Goal: Task Accomplishment & Management: Use online tool/utility

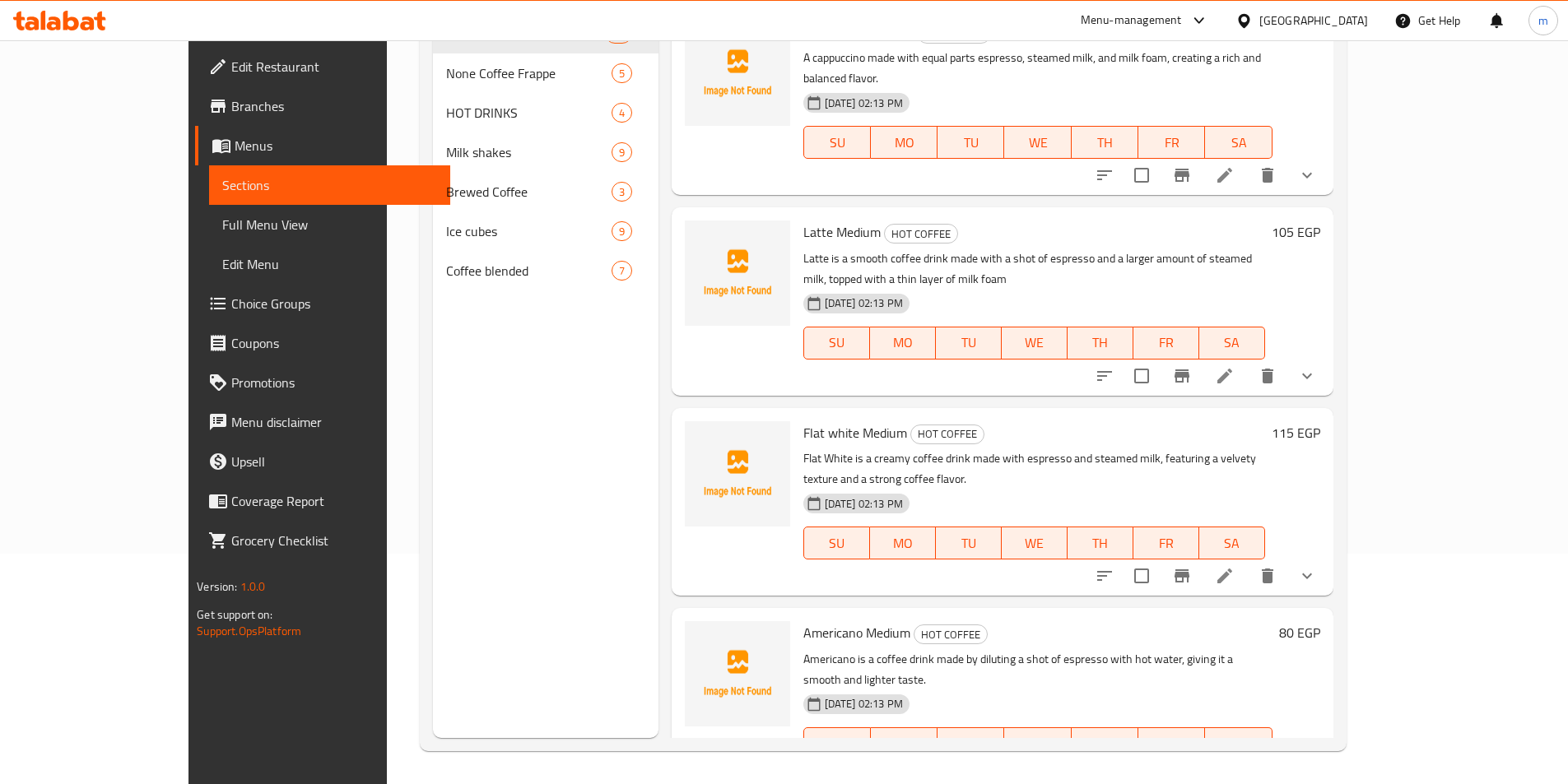
scroll to position [247, 0]
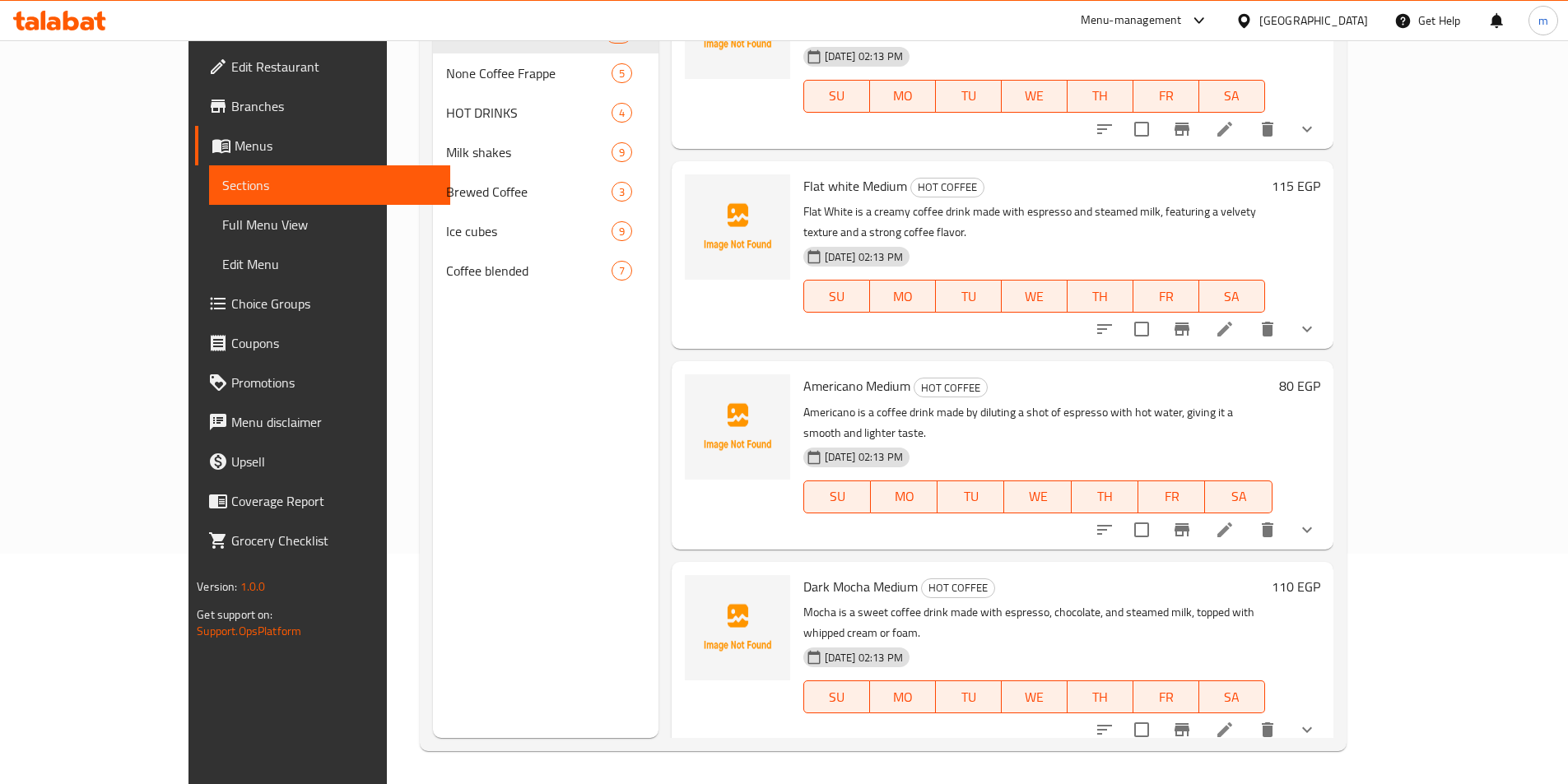
click at [559, 340] on div "Menu sections HOT COFFEE 10 None Coffee Frappe 5 HOT DRINKS 4 Milk shakes 9 Bre…" at bounding box center [545, 345] width 225 height 784
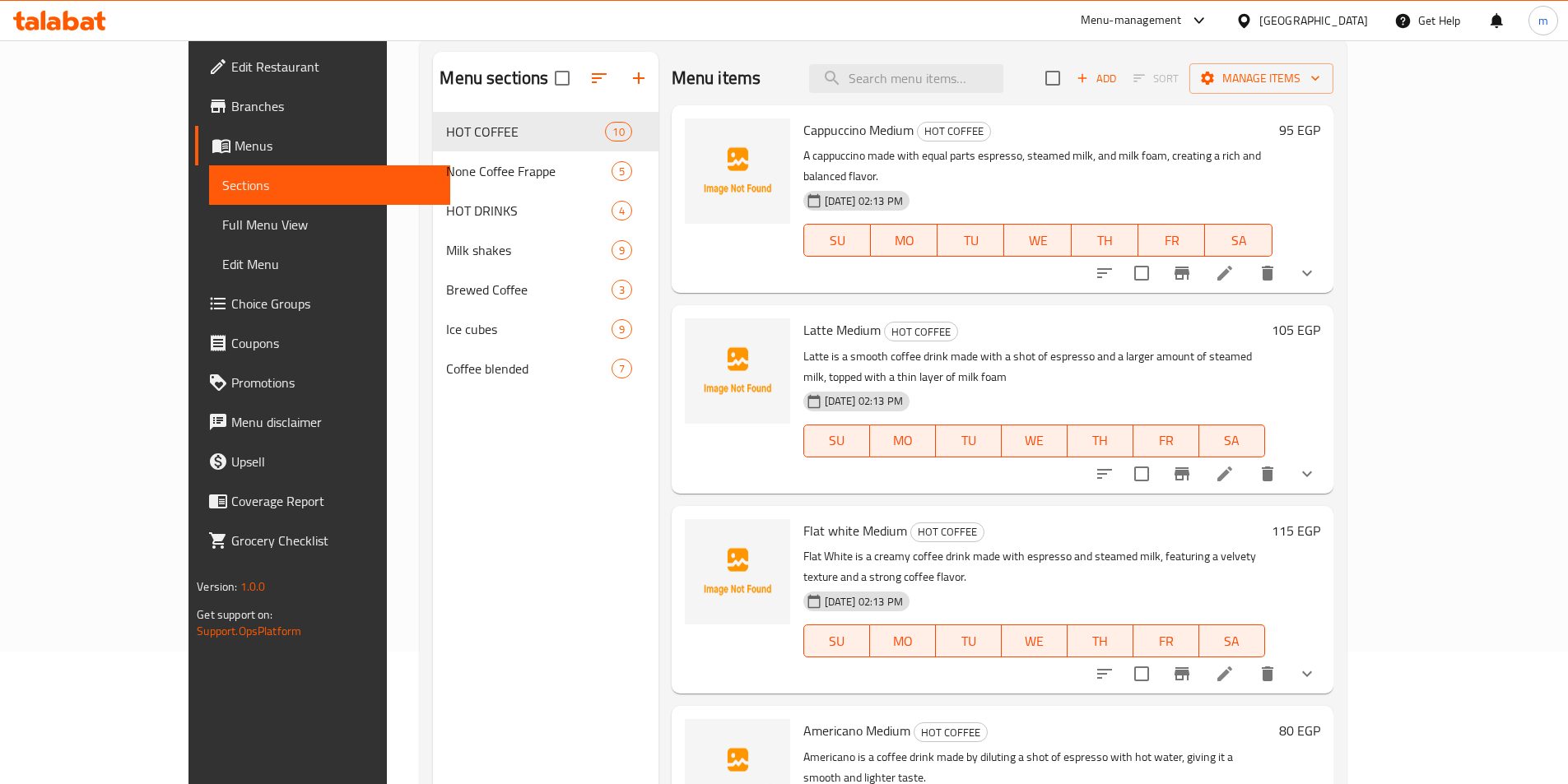
scroll to position [0, 0]
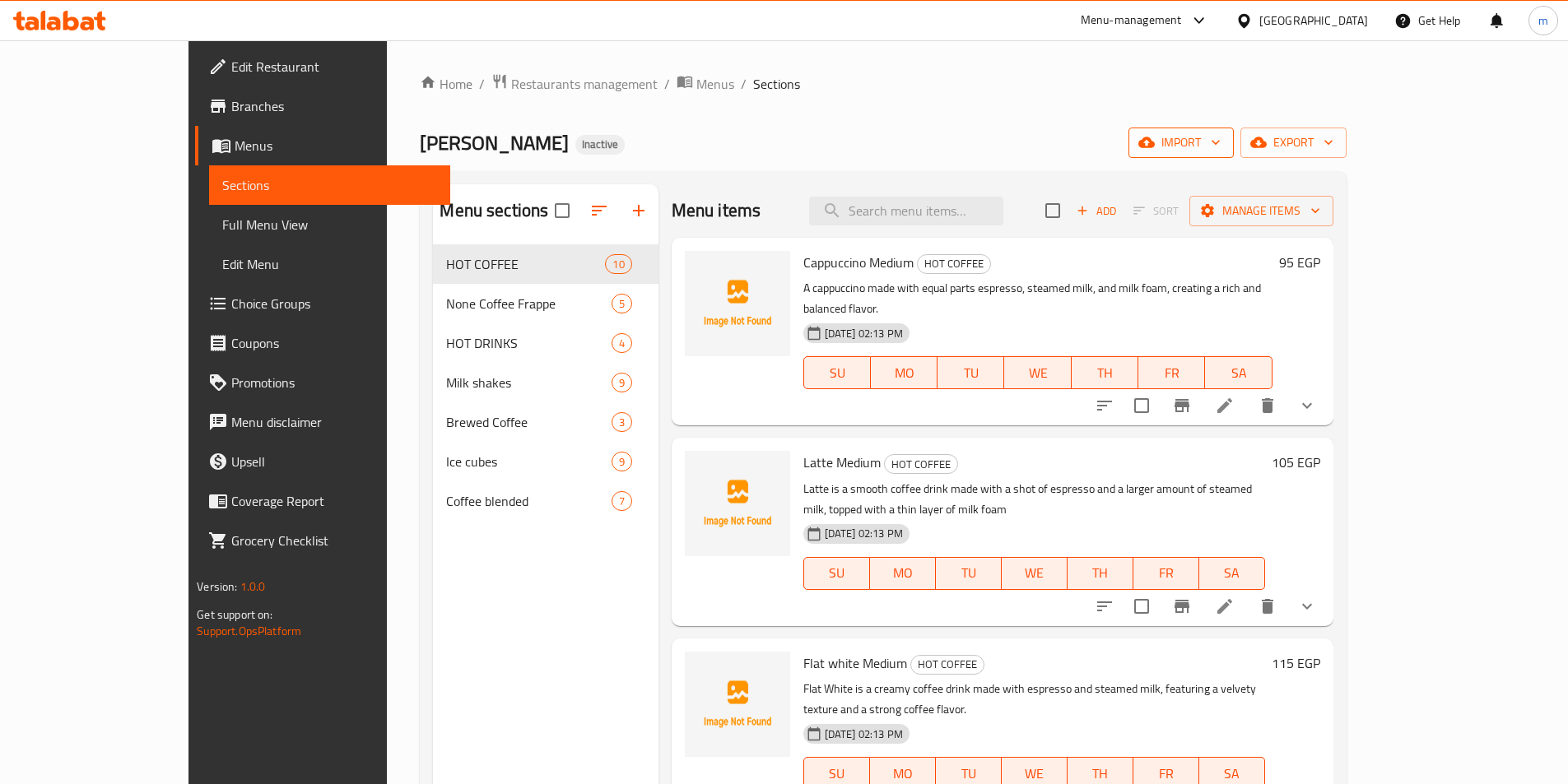
click at [1224, 142] on icon "button" at bounding box center [1215, 142] width 17 height 17
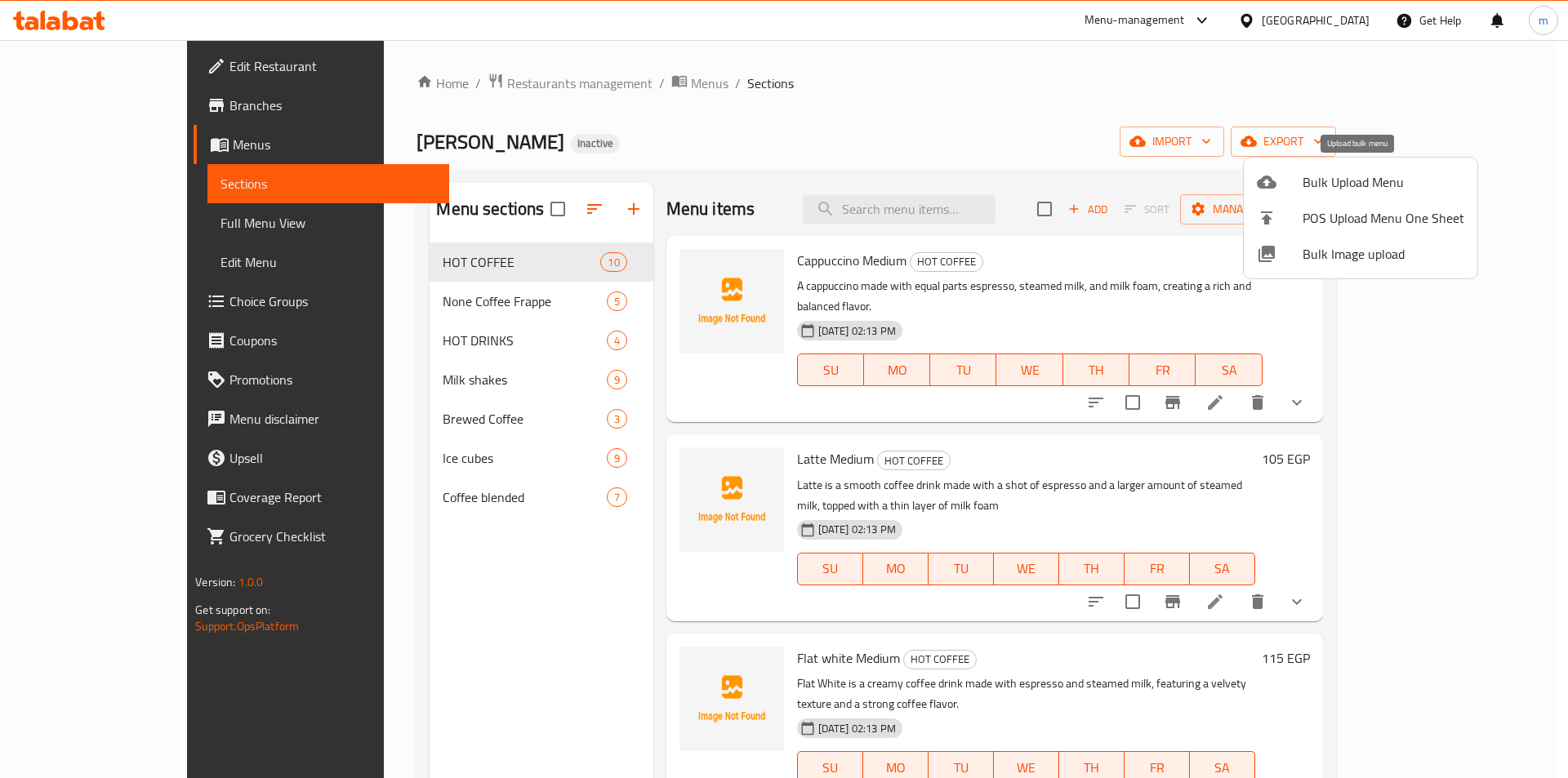
click at [1280, 187] on div at bounding box center [1280, 182] width 46 height 19
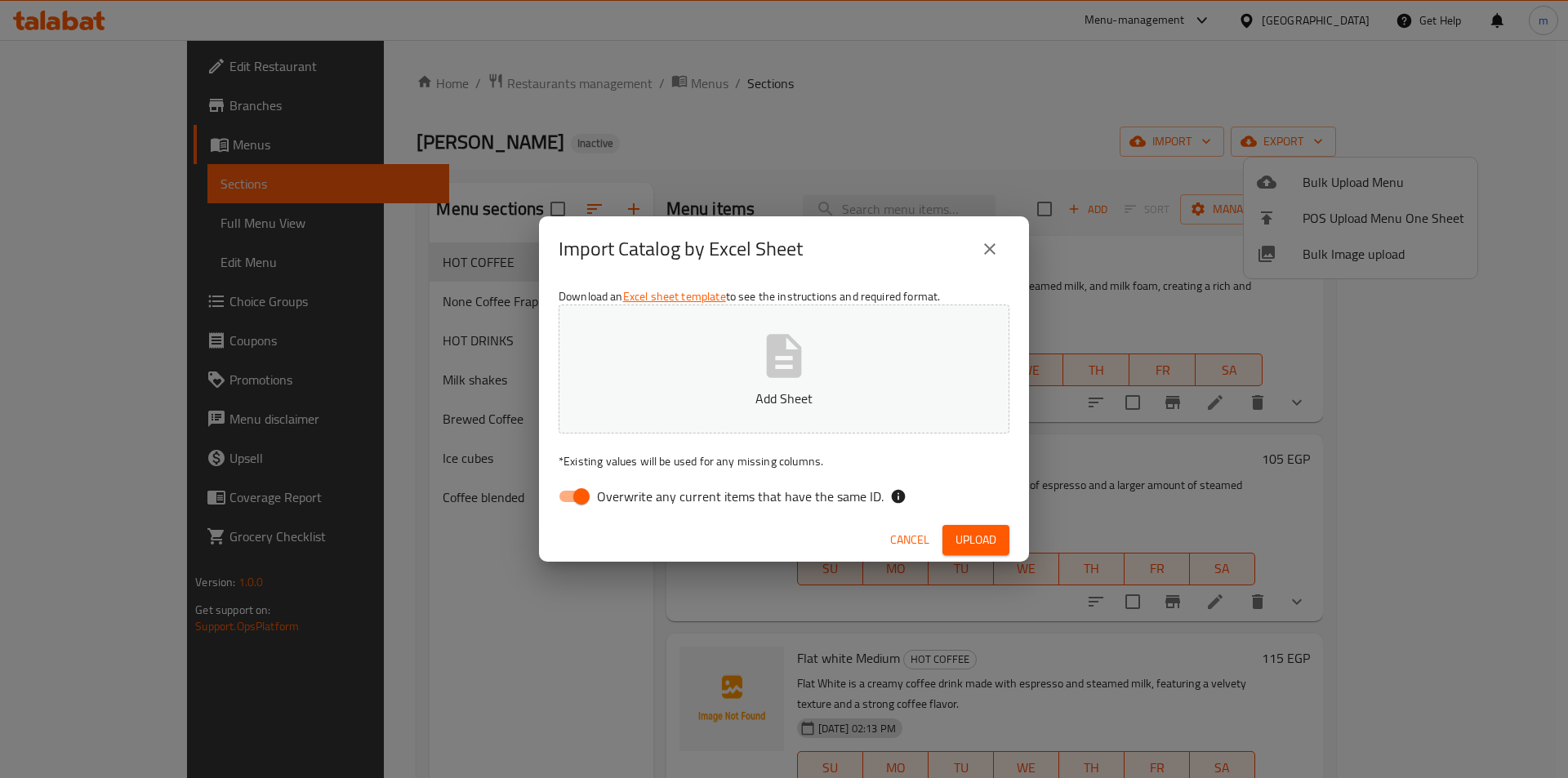
click at [687, 497] on span "Overwrite any current items that have the same ID." at bounding box center [740, 496] width 287 height 19
click at [628, 497] on input "Overwrite any current items that have the same ID." at bounding box center [581, 496] width 93 height 31
checkbox input "false"
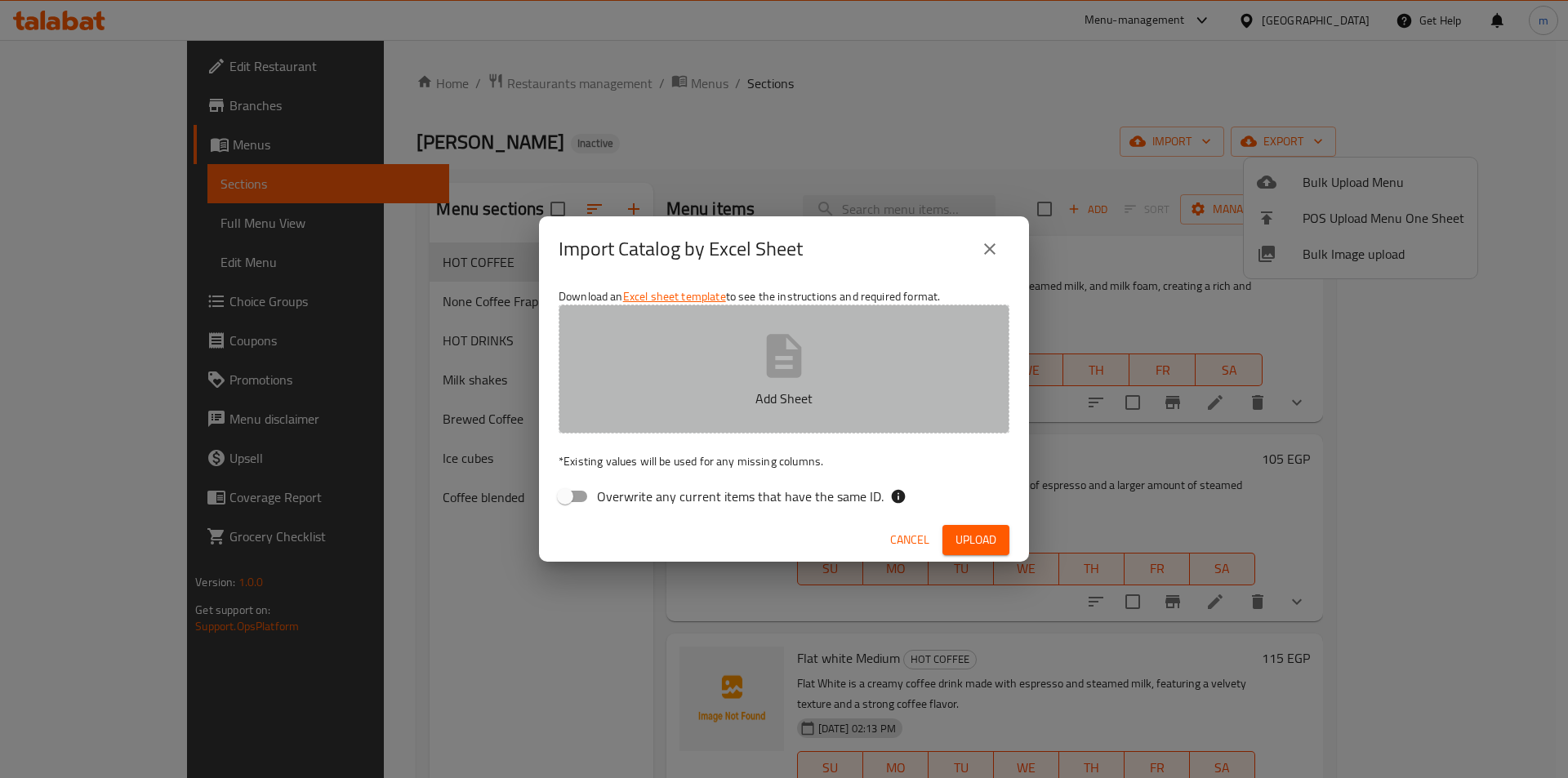
click at [709, 371] on button "Add Sheet" at bounding box center [784, 368] width 451 height 129
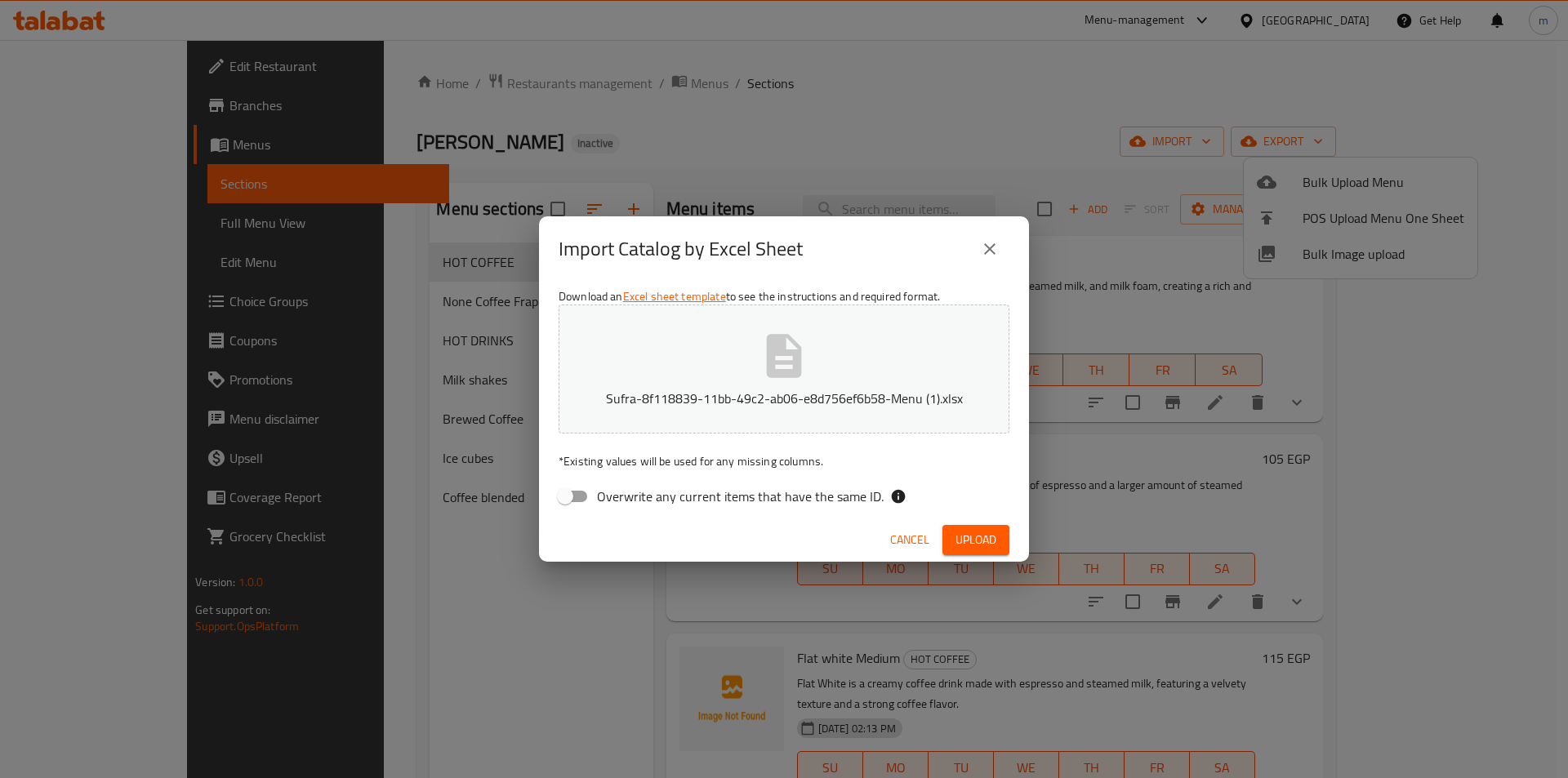
click at [990, 538] on span "Upload" at bounding box center [976, 540] width 40 height 20
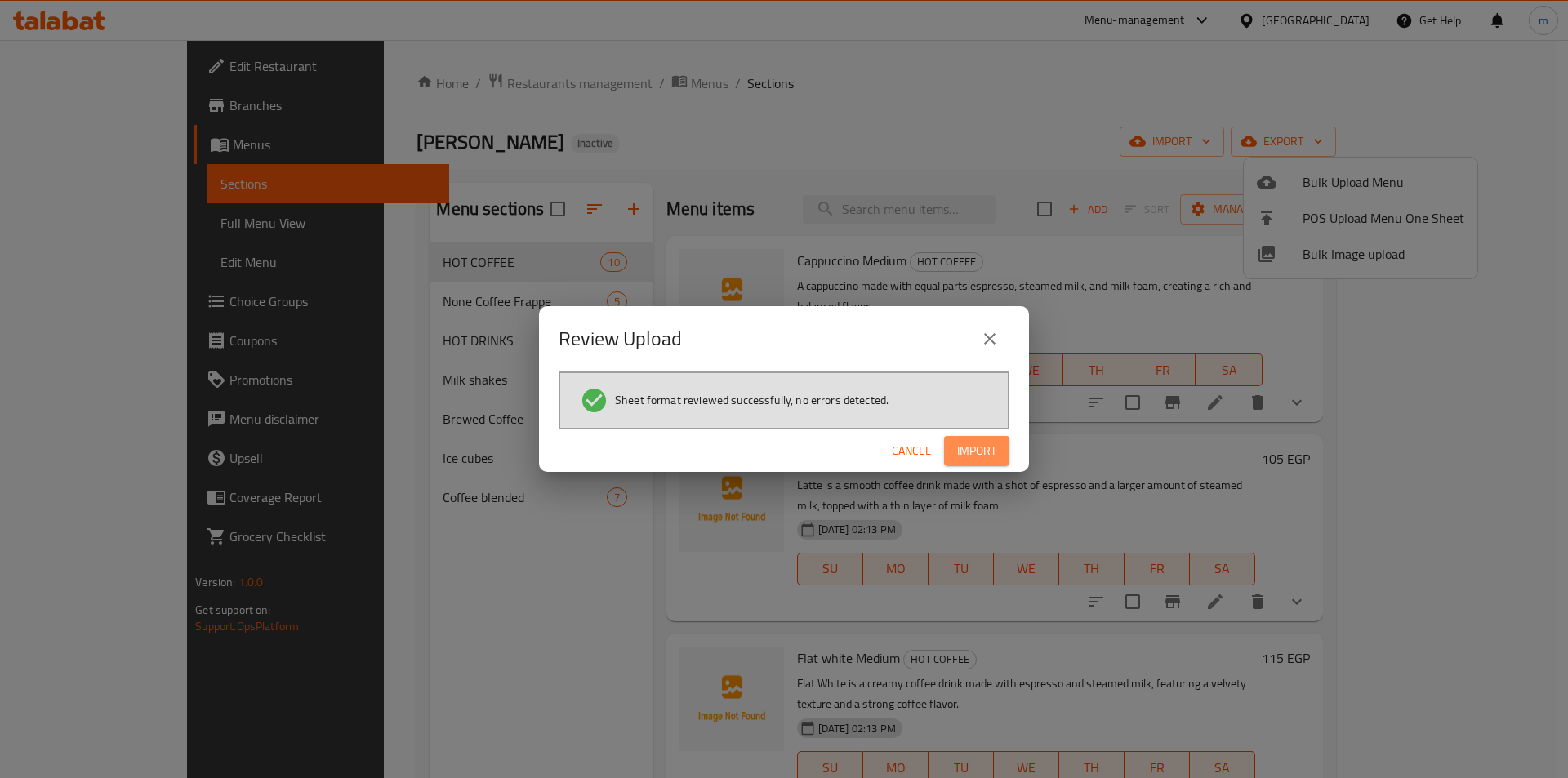
click at [963, 454] on span "Import" at bounding box center [976, 450] width 40 height 20
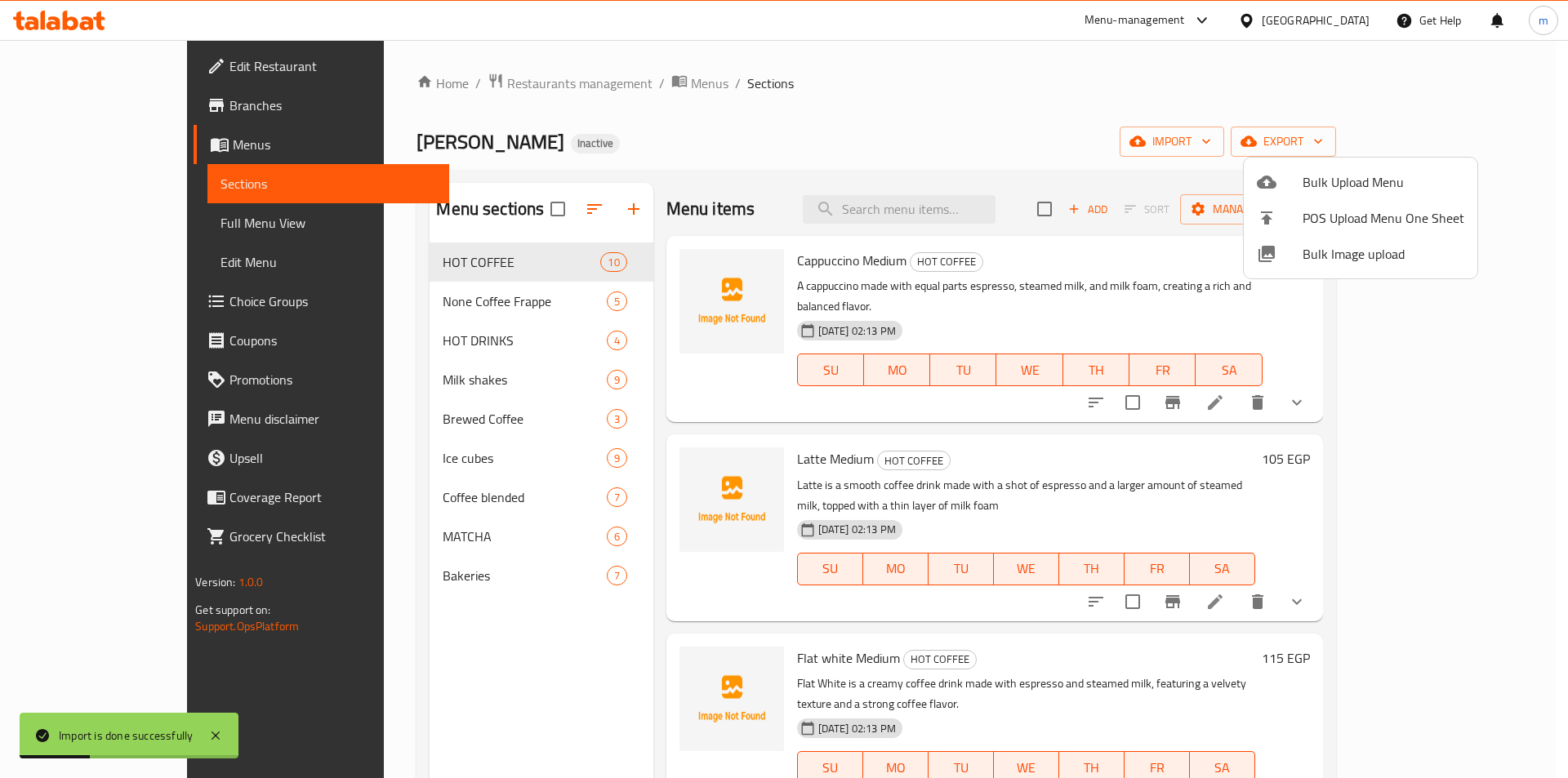
click at [462, 632] on div at bounding box center [784, 389] width 1568 height 778
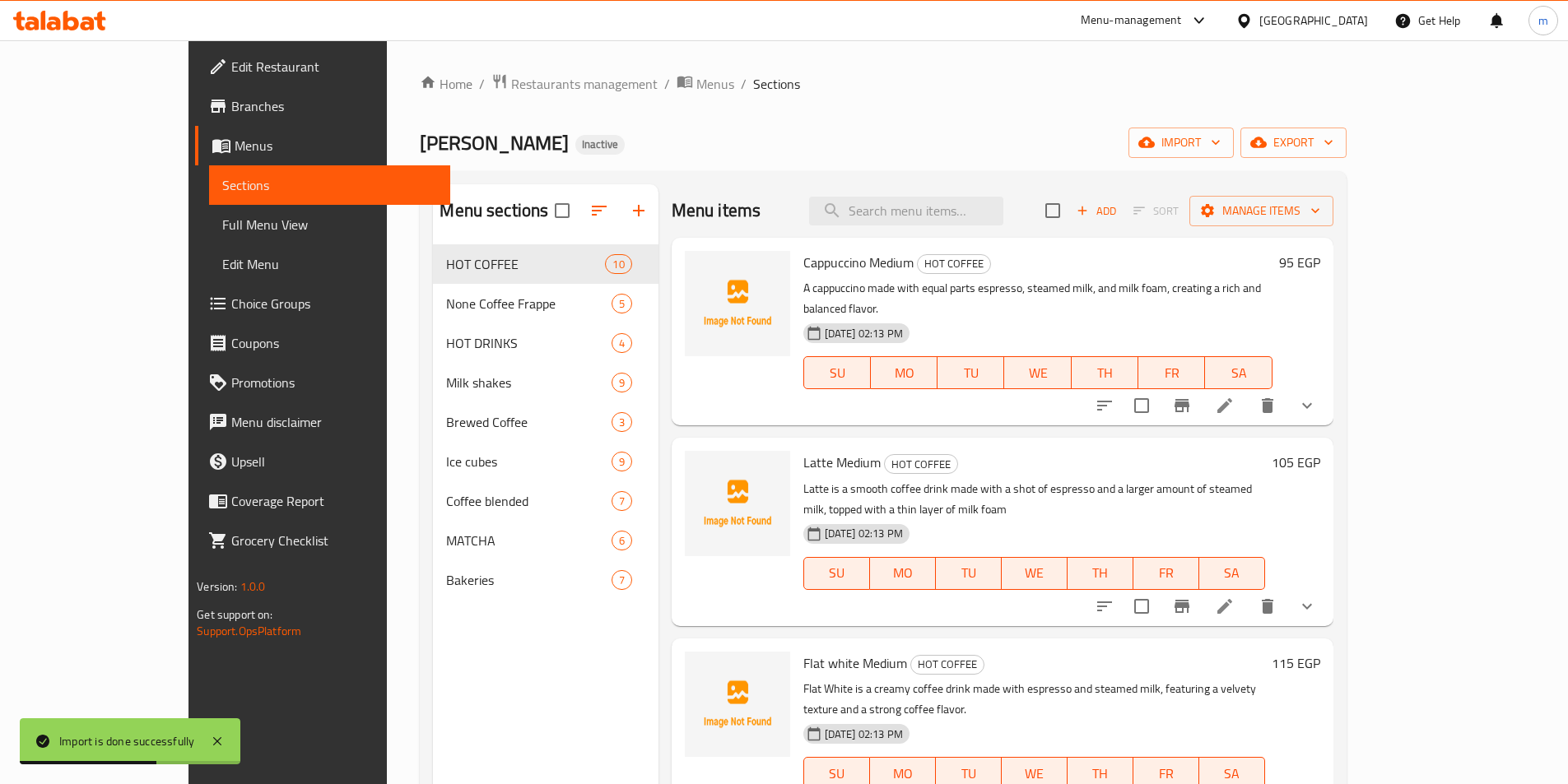
click at [222, 227] on span "Full Menu View" at bounding box center [330, 224] width 215 height 19
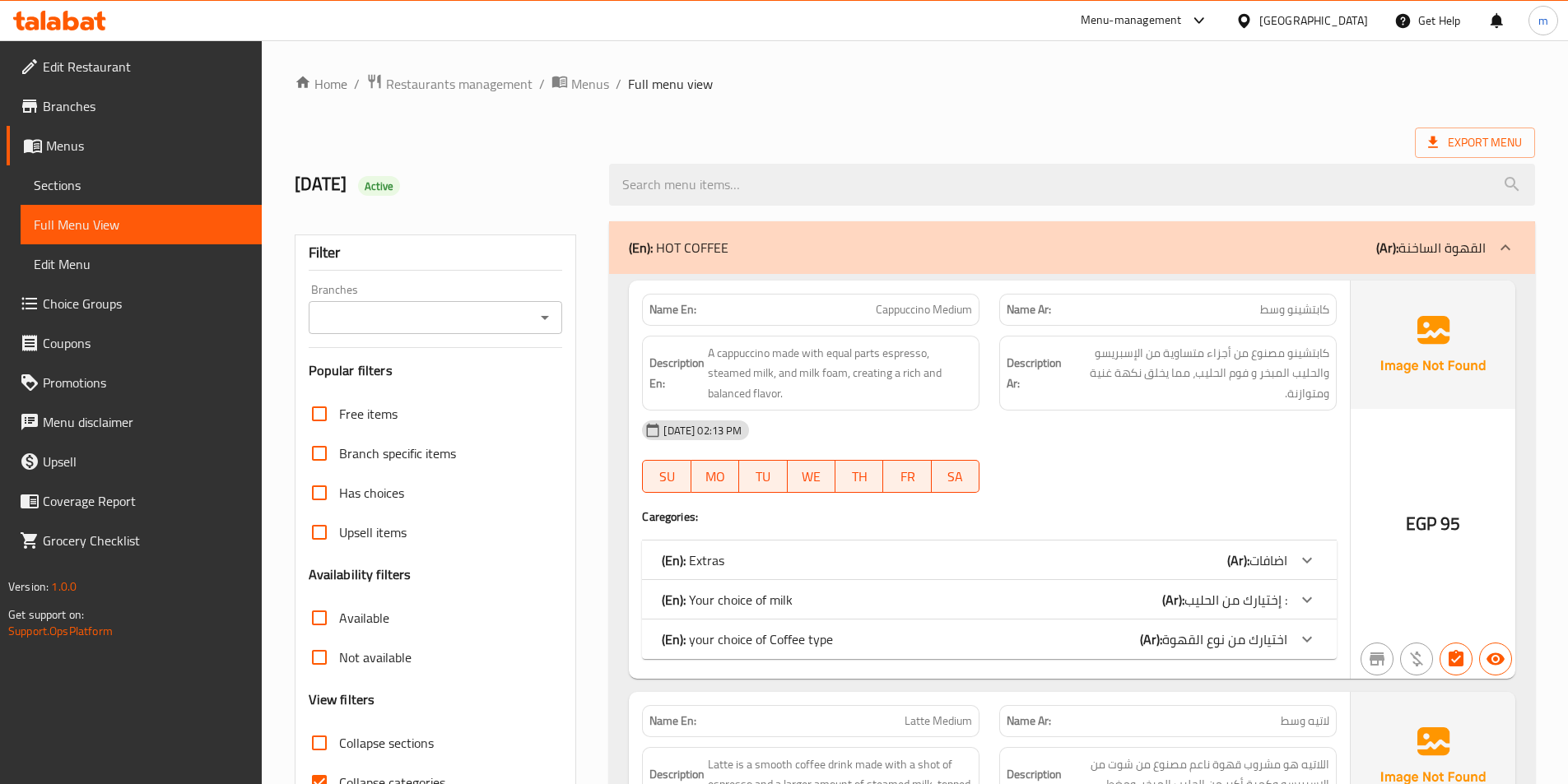
scroll to position [82, 0]
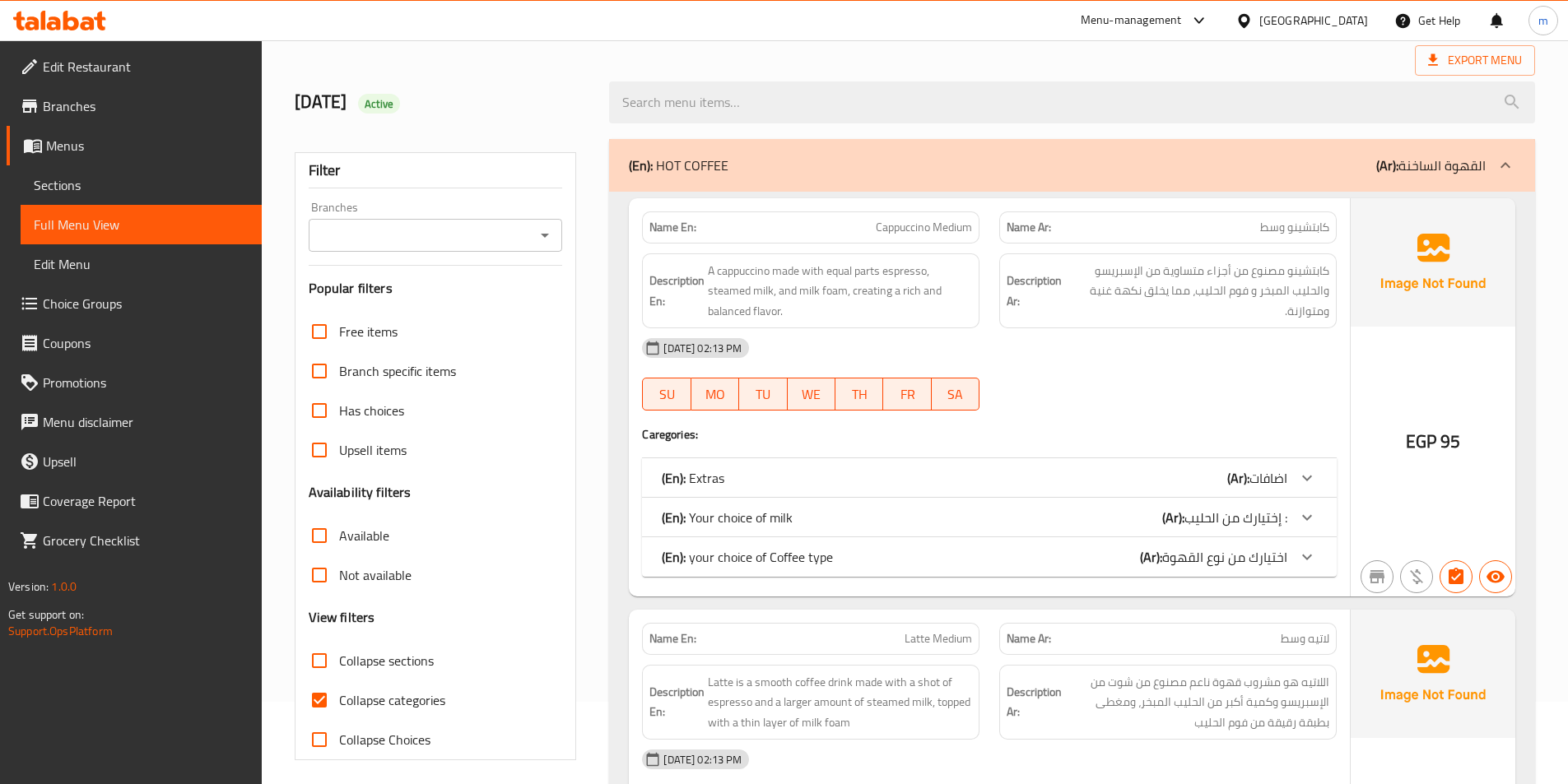
click at [408, 695] on span "Collapse categories" at bounding box center [393, 700] width 106 height 19
click at [339, 695] on input "Collapse categories" at bounding box center [319, 700] width 40 height 40
checkbox input "false"
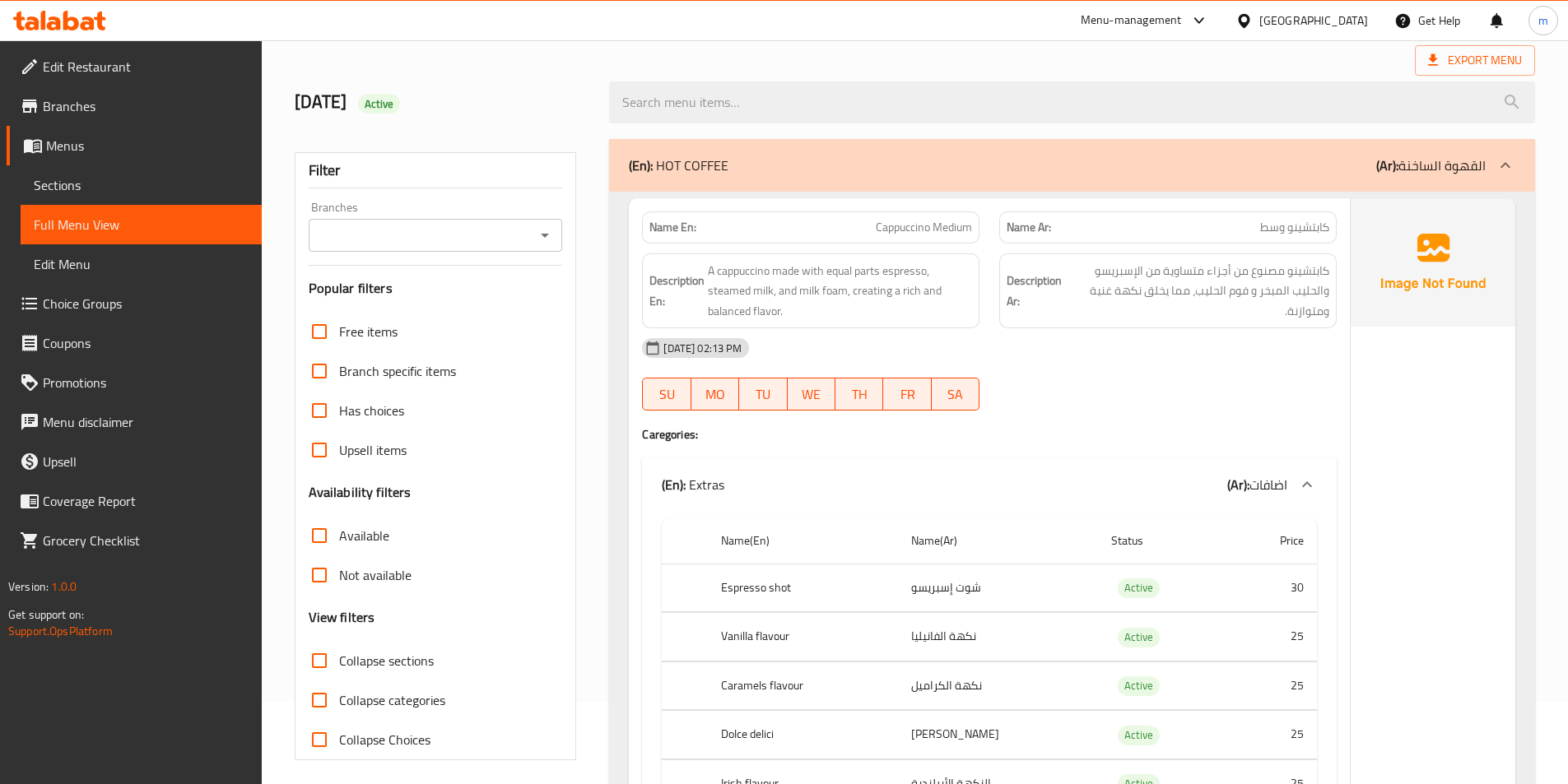
click at [823, 177] on div "(En): HOT COFFEE (Ar): القهوة الساخنة" at bounding box center [1072, 165] width 926 height 52
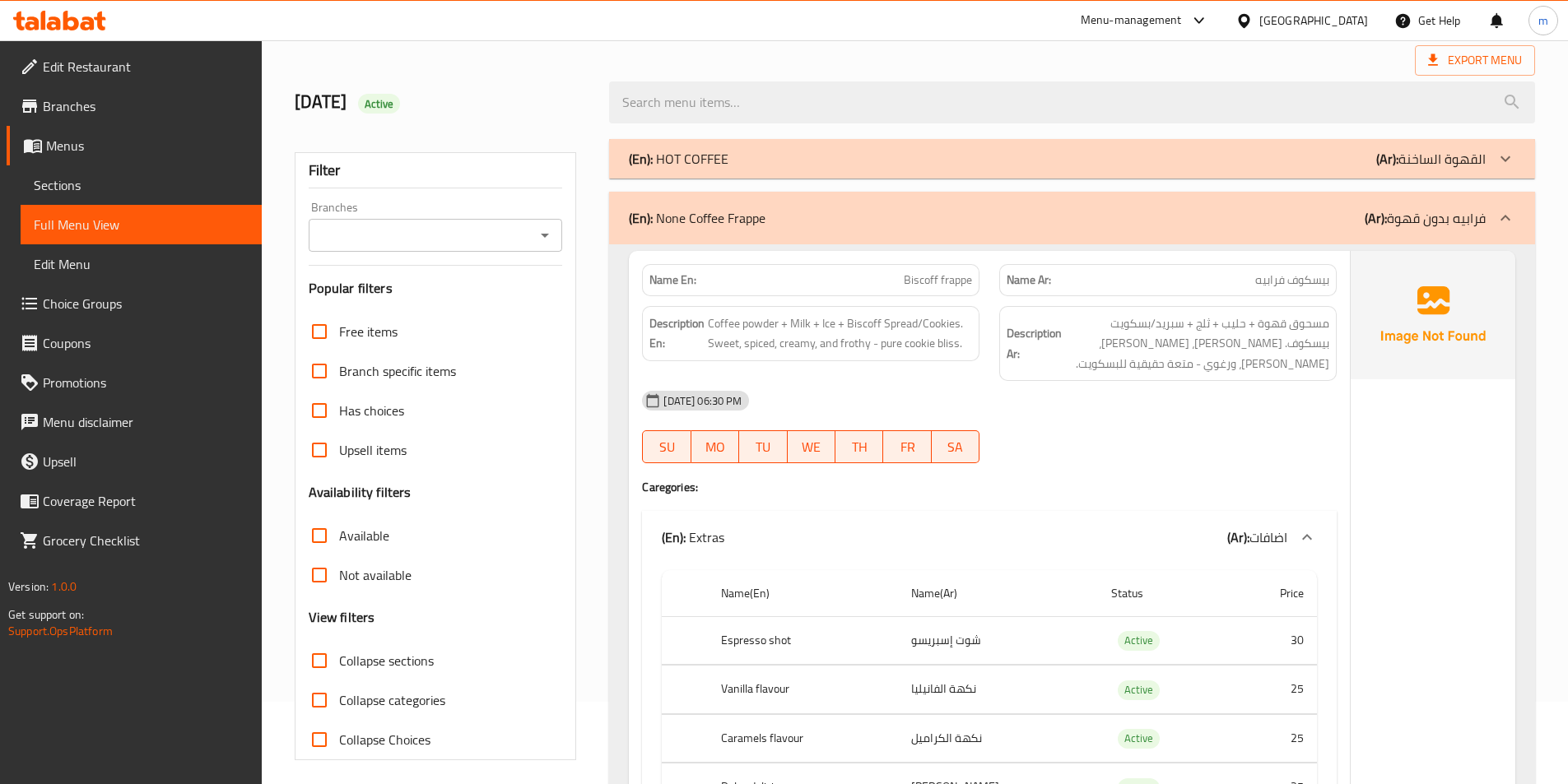
click at [822, 213] on div "(En): None Coffee Frappe (Ar): فرابيه بدون قهوة" at bounding box center [1057, 218] width 857 height 19
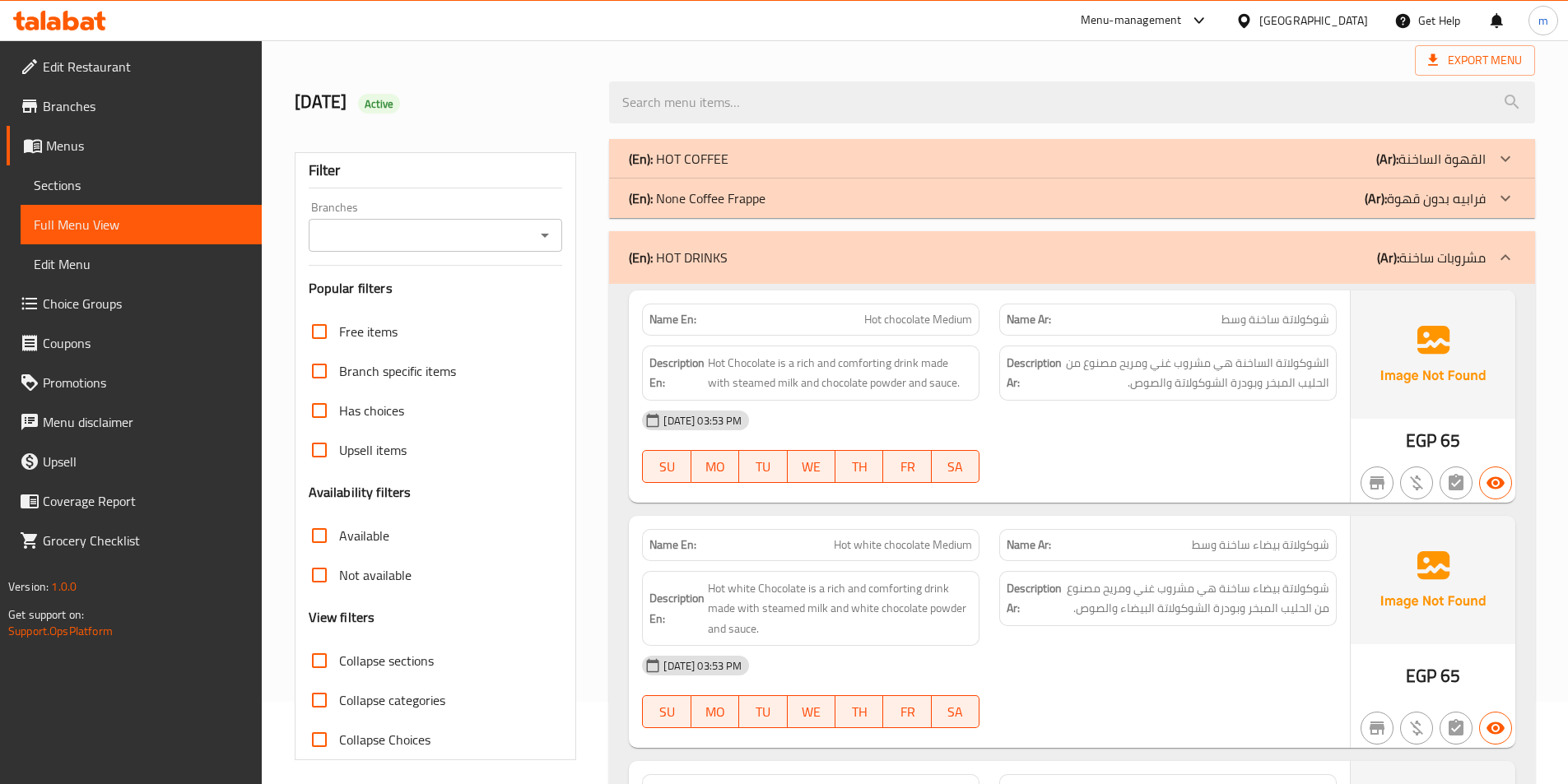
click at [928, 257] on div "(En): HOT DRINKS (Ar): مشروبات ساخنة" at bounding box center [1057, 258] width 857 height 19
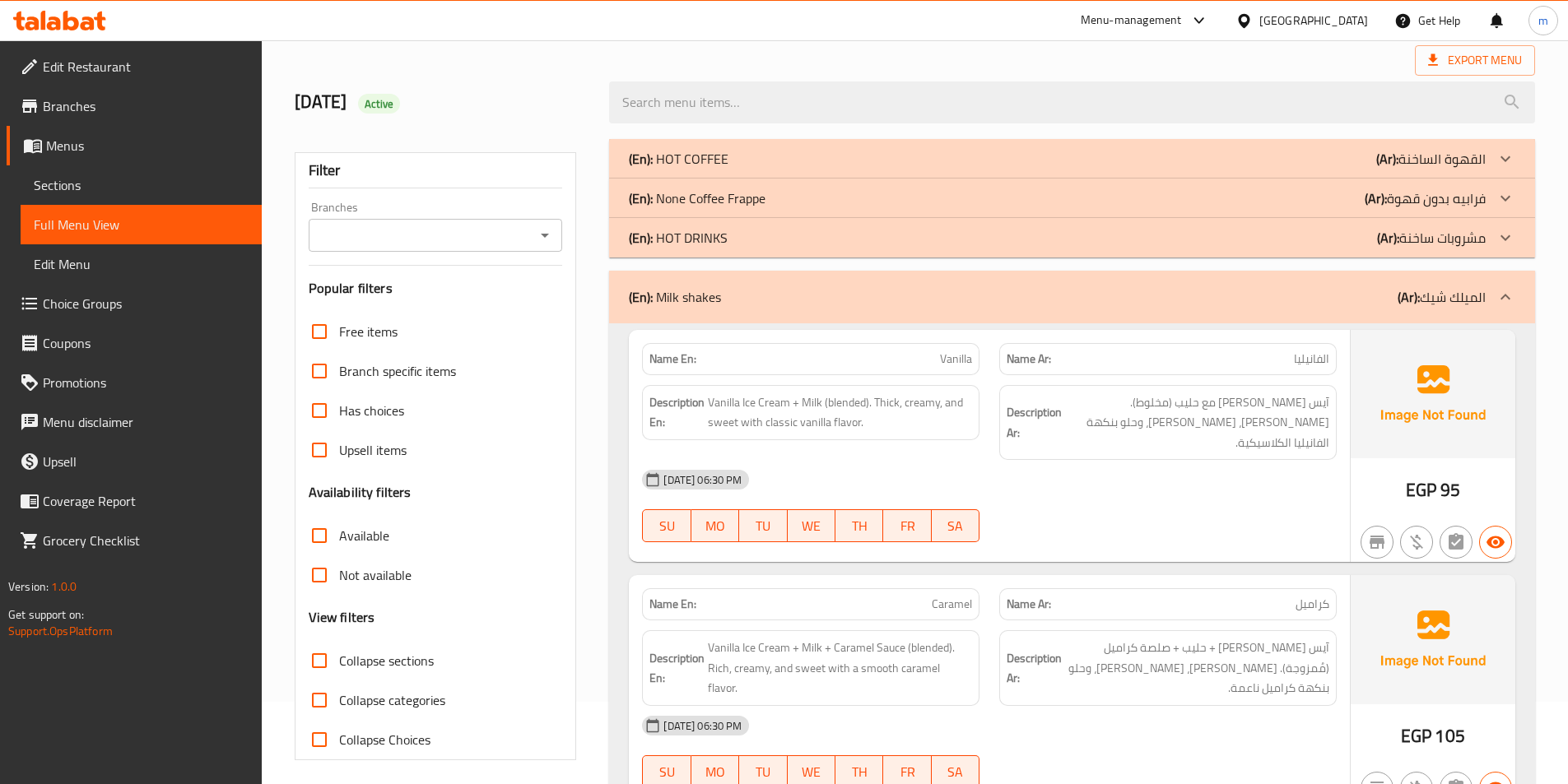
click at [942, 278] on div "(En): Milk shakes (Ar): الميلك شيك" at bounding box center [1072, 297] width 926 height 52
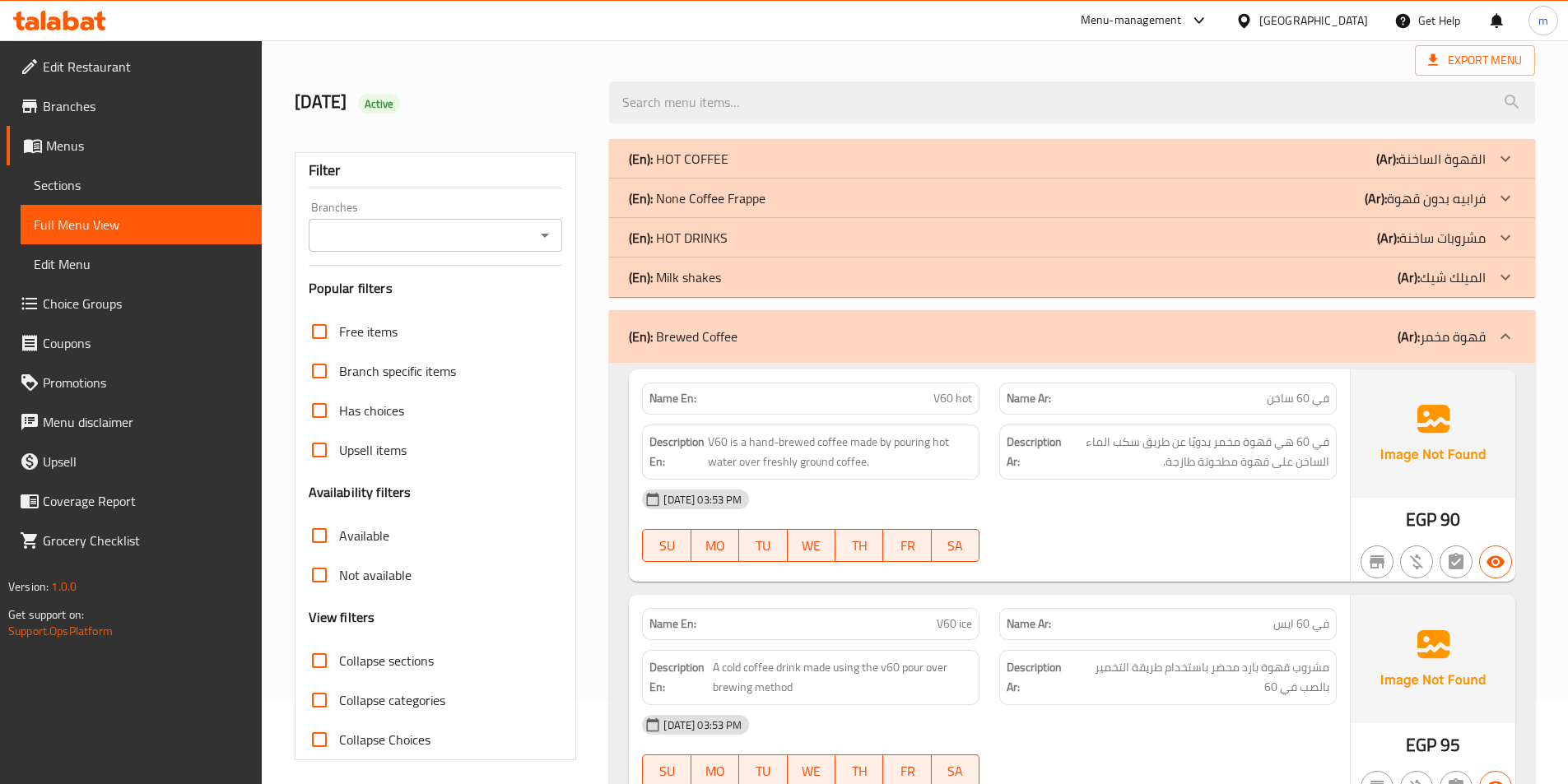
click at [981, 356] on div "(En): Brewed Coffee (Ar): قهوة مخمر" at bounding box center [1072, 336] width 926 height 52
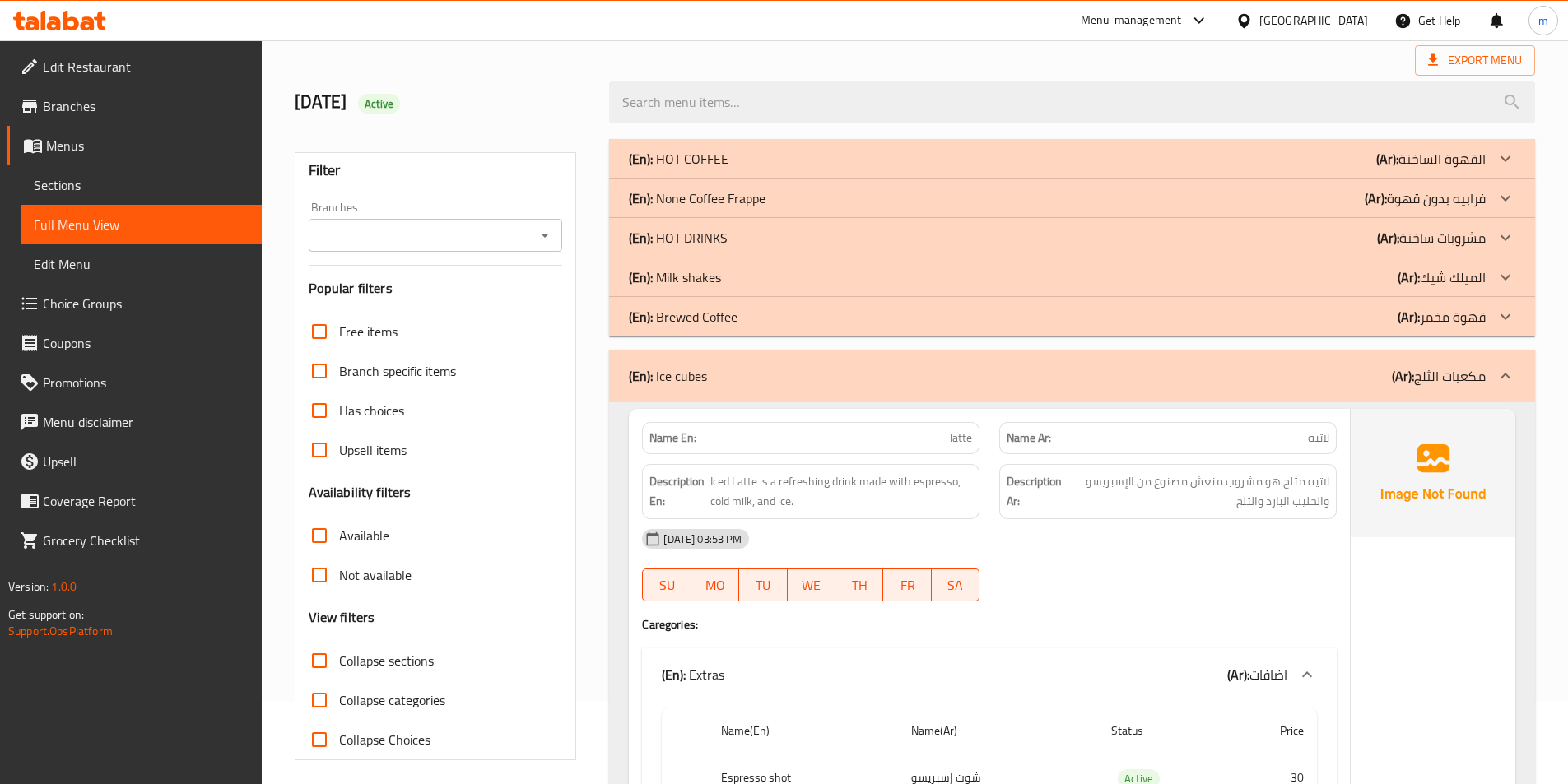
click at [1011, 380] on div "(En): Ice cubes (Ar): مكعبات الثلج" at bounding box center [1057, 376] width 857 height 19
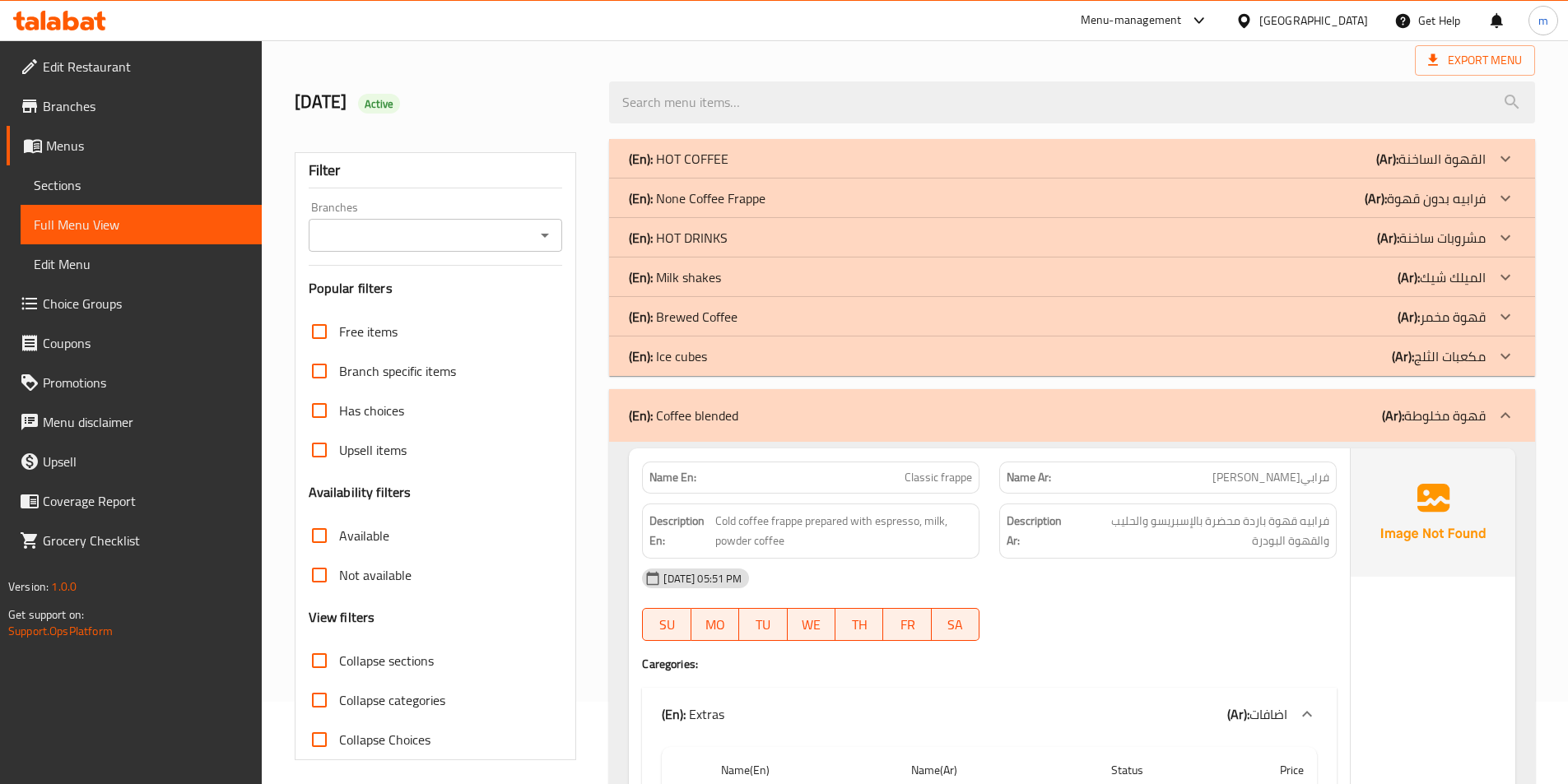
click at [1027, 411] on div "(En): Coffee blended (Ar): قهوة مخلوطة" at bounding box center [1057, 415] width 857 height 19
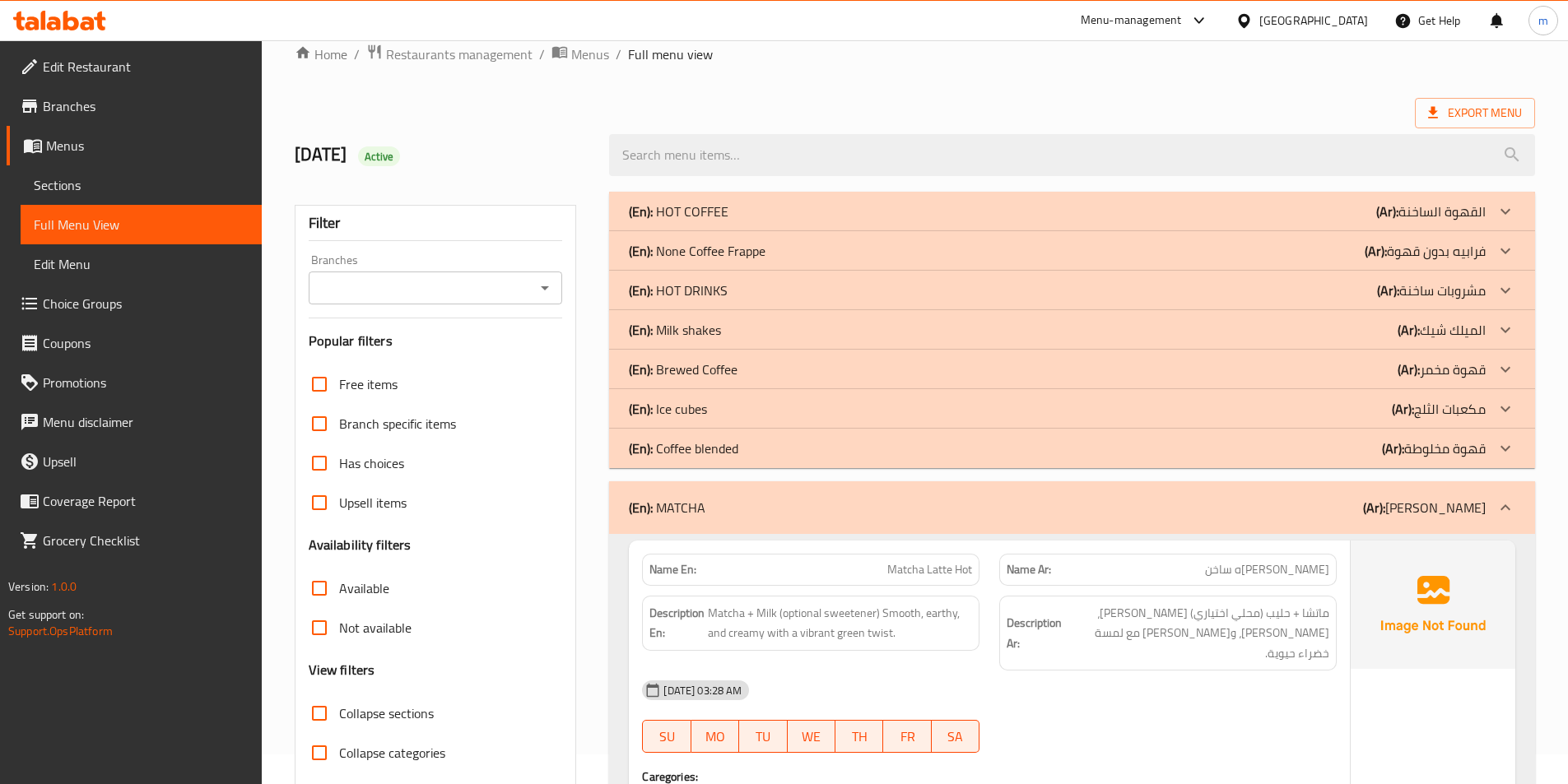
scroll to position [0, 0]
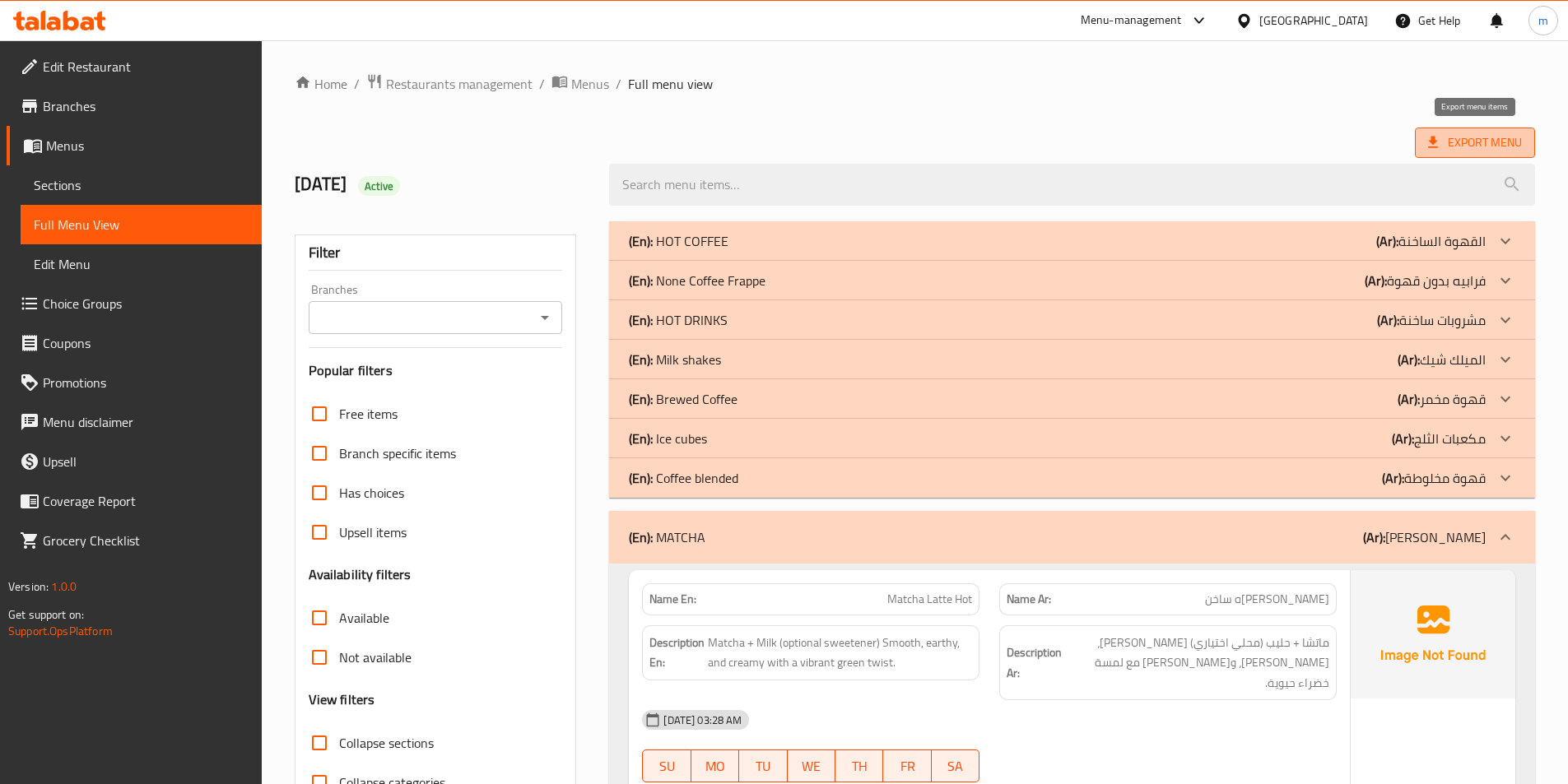
click at [1508, 148] on span "Export Menu" at bounding box center [1475, 143] width 94 height 20
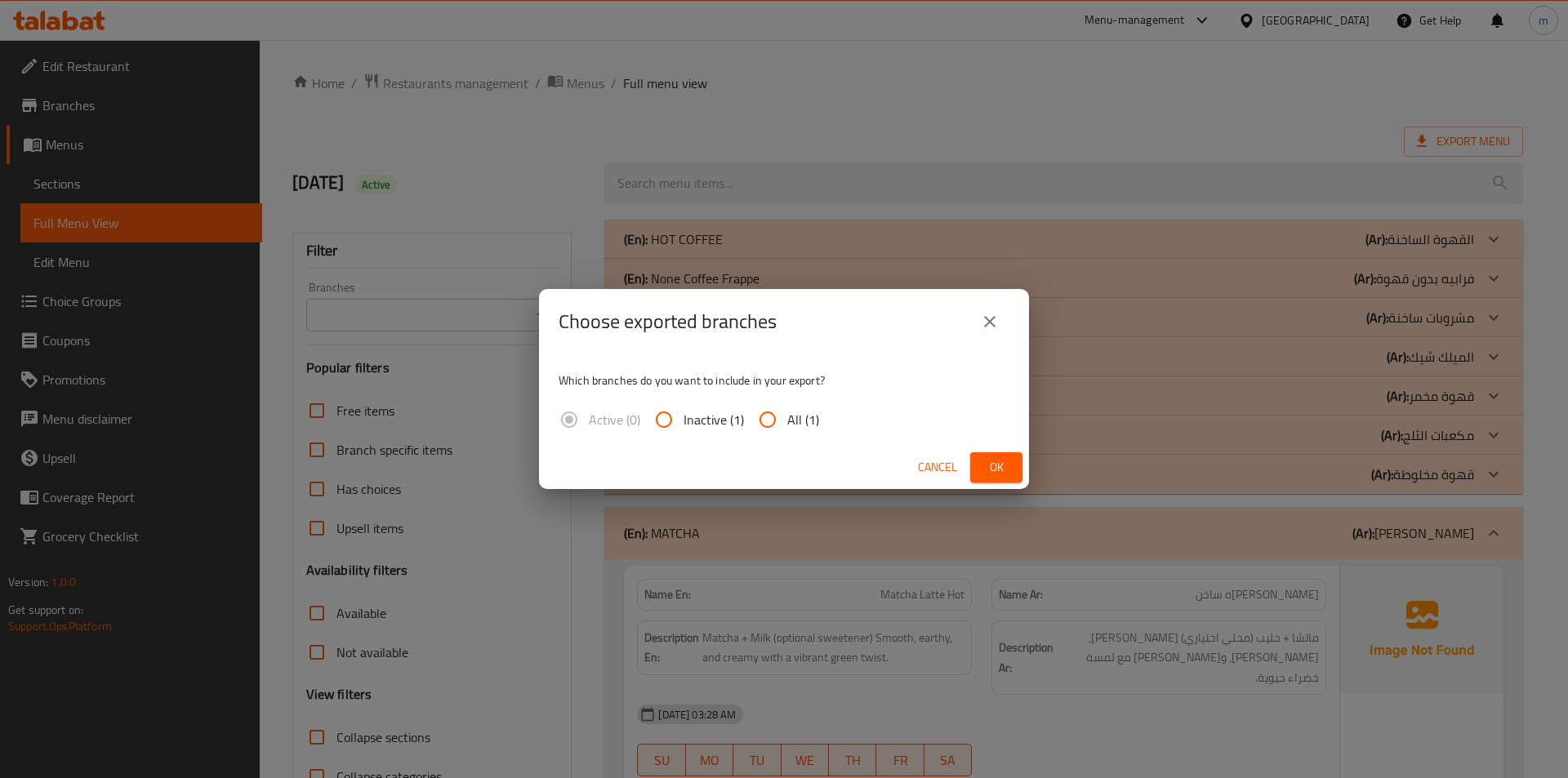
click at [769, 421] on input "All (1)" at bounding box center [768, 419] width 40 height 40
radio input "true"
click at [985, 469] on span "Ok" at bounding box center [996, 467] width 26 height 20
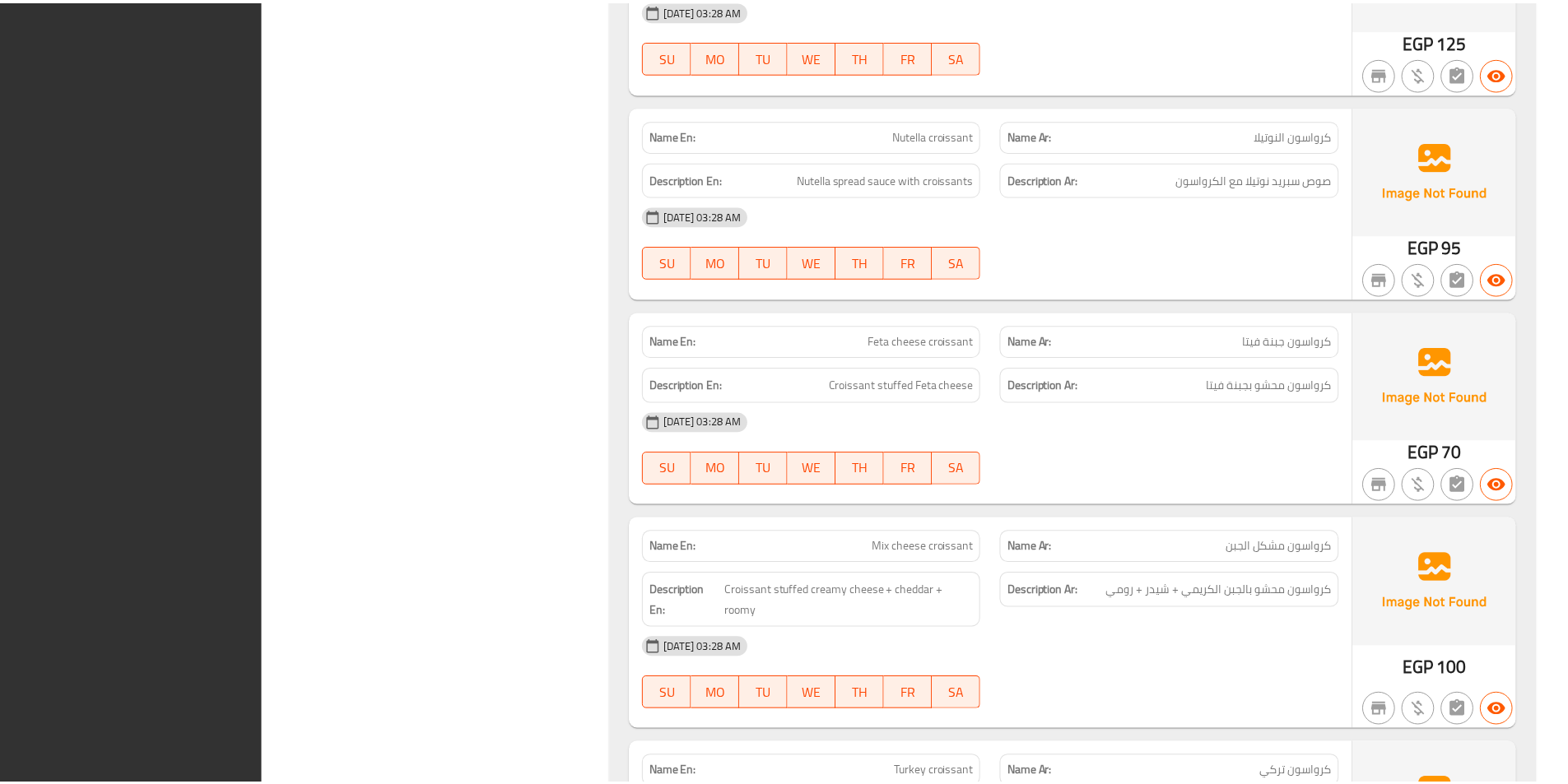
scroll to position [11911, 0]
